Goal: Find specific page/section: Find specific page/section

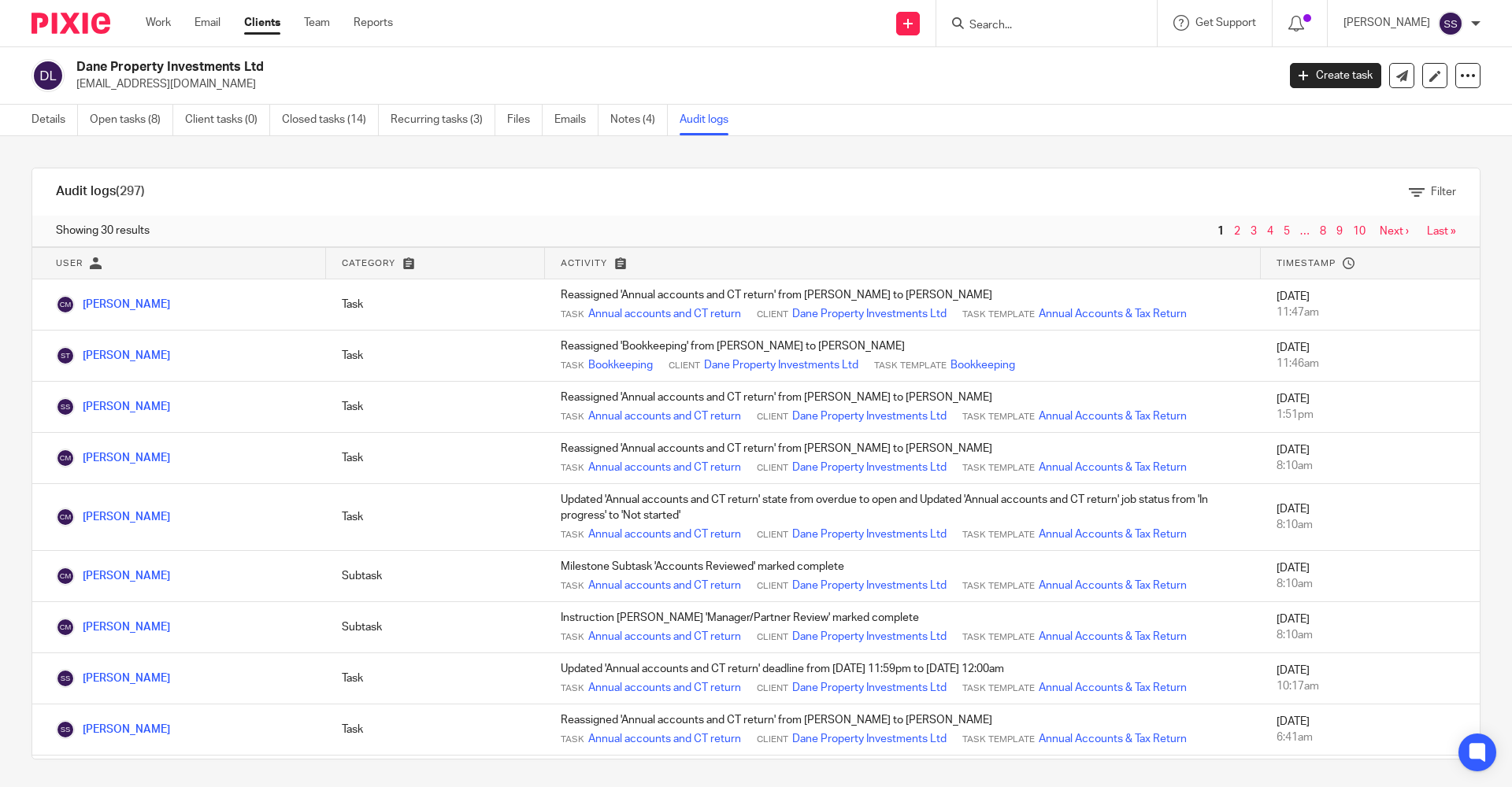
scroll to position [1084, 0]
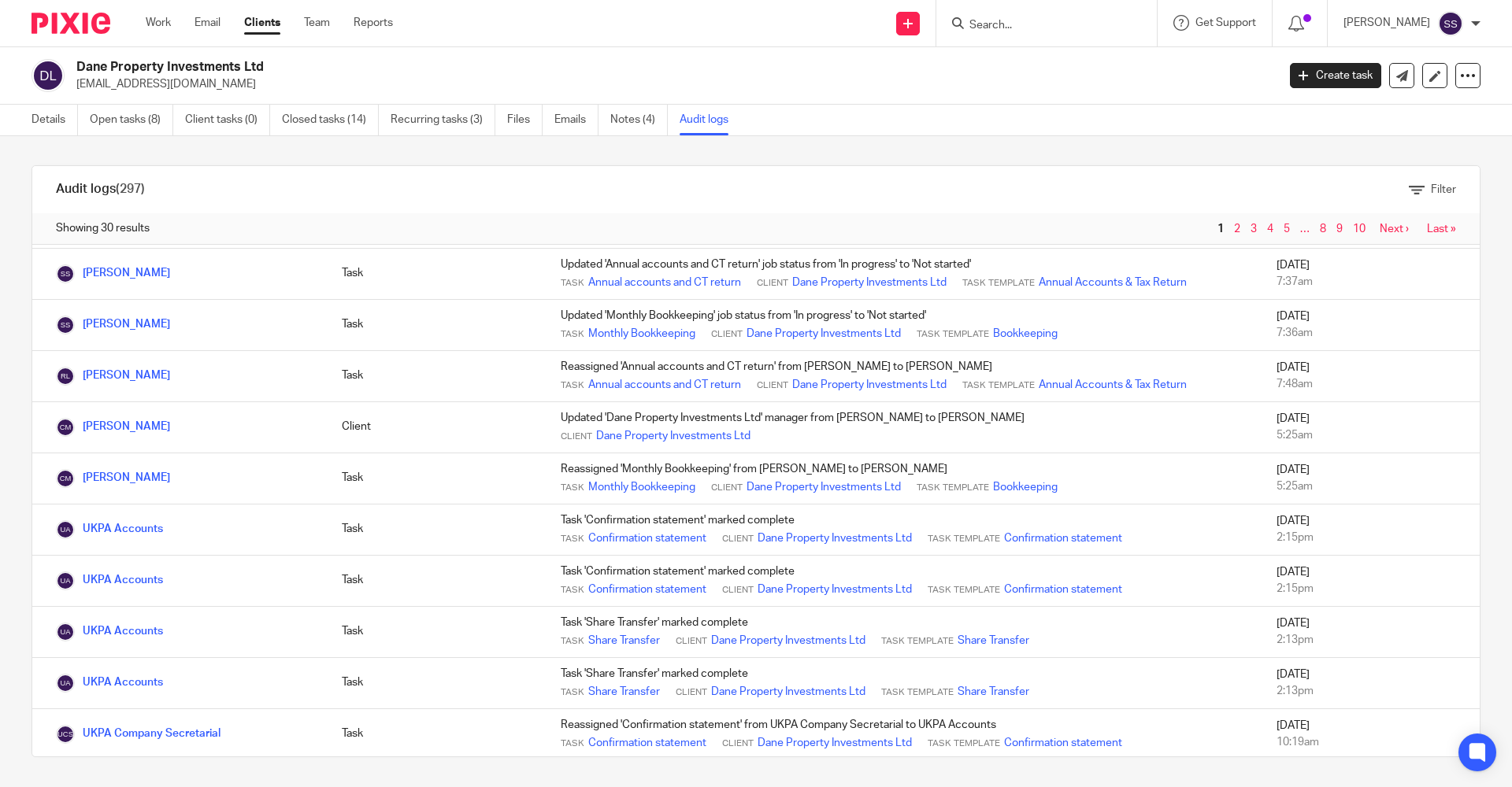
click at [991, 14] on form at bounding box center [1051, 23] width 168 height 20
click at [985, 29] on input "Search" at bounding box center [1039, 26] width 142 height 14
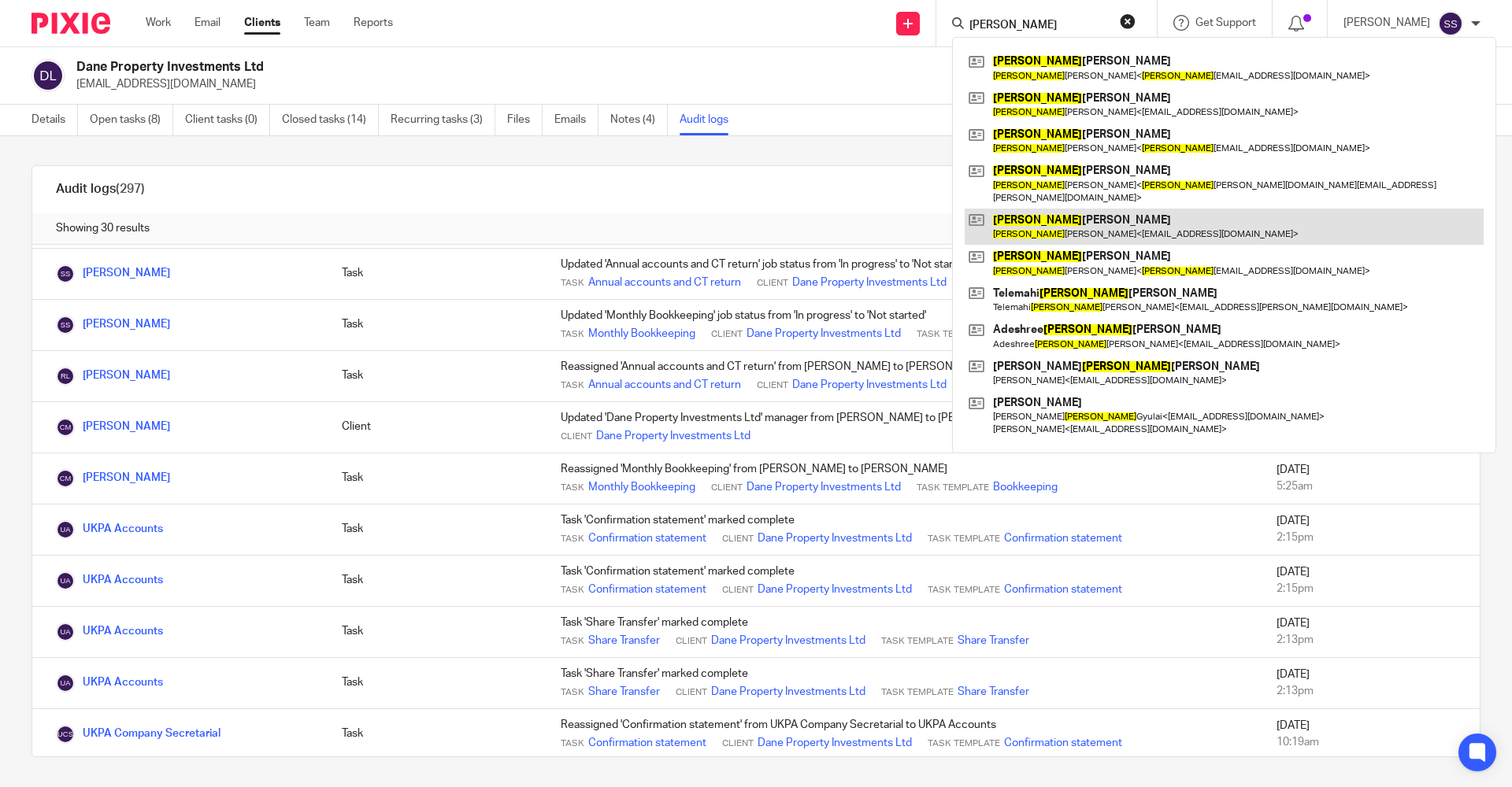
type input "[PERSON_NAME]"
click at [1067, 217] on link at bounding box center [1224, 227] width 519 height 36
